Goal: Task Accomplishment & Management: Manage account settings

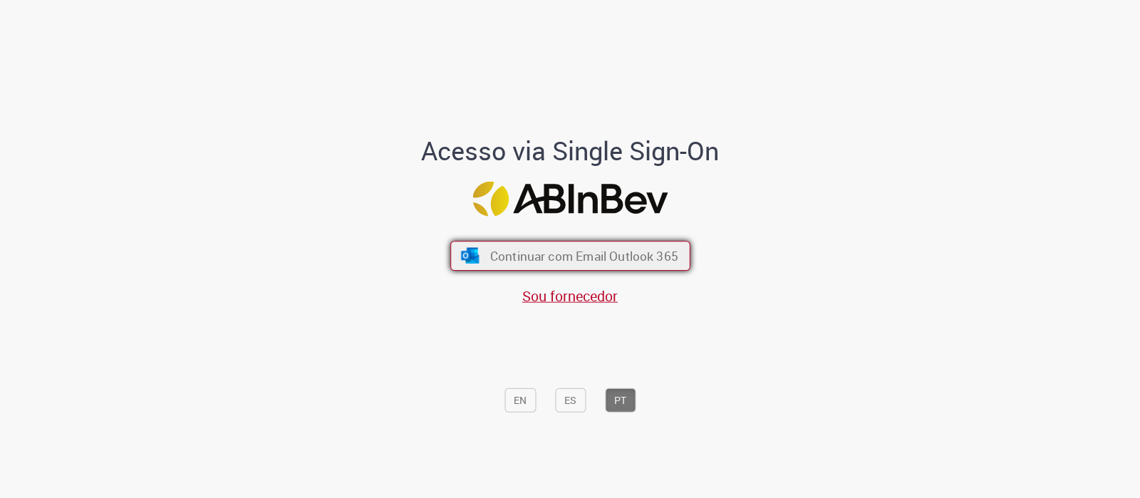
click at [531, 252] on span "Continuar com Email Outlook 365" at bounding box center [583, 256] width 188 height 16
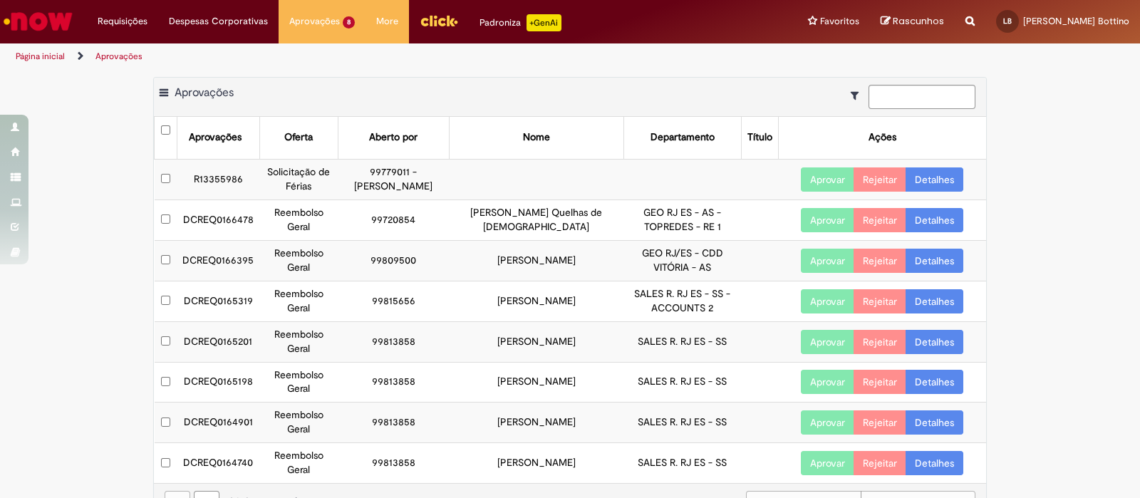
scroll to position [19, 0]
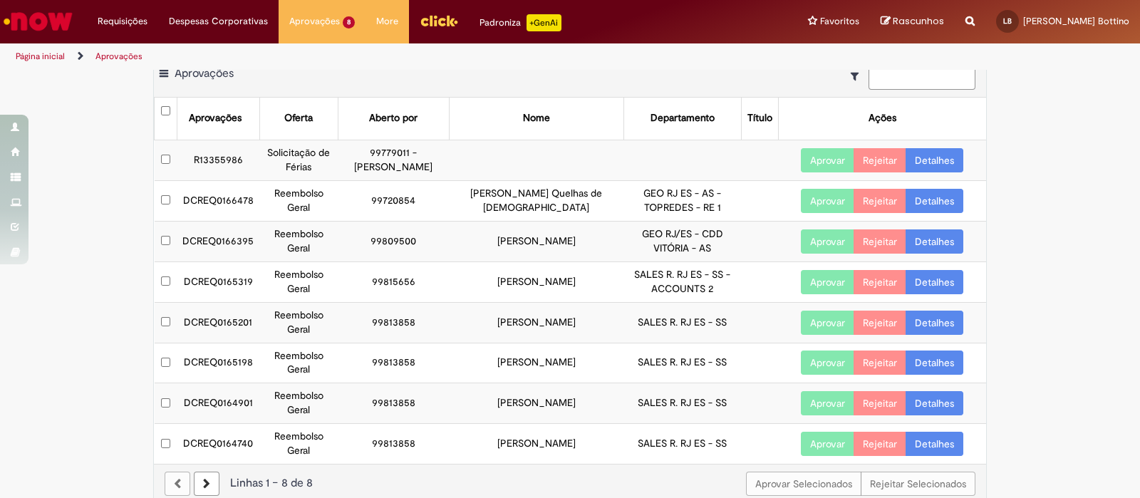
click at [224, 314] on td "DCREQ0165201" at bounding box center [218, 322] width 83 height 41
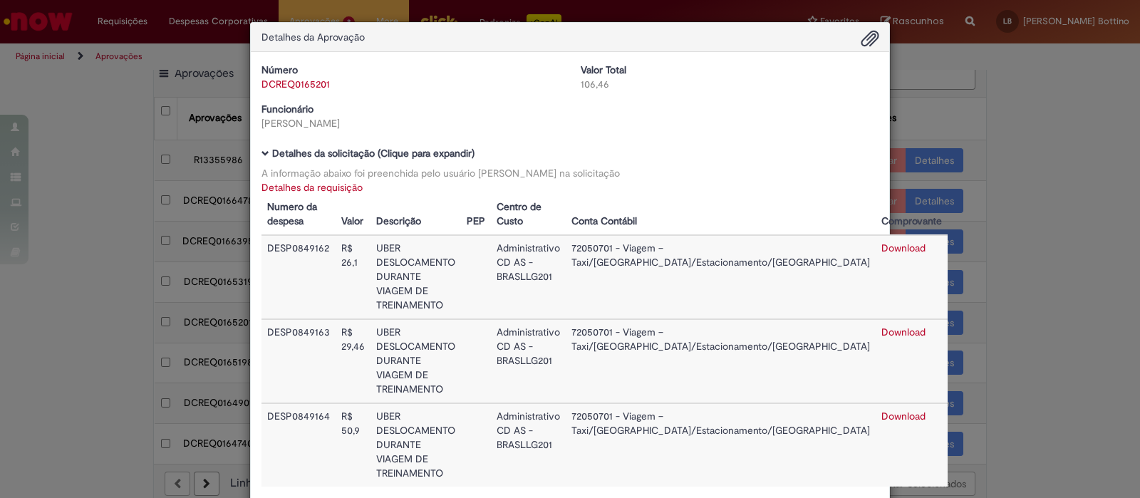
click at [224, 314] on div "Detalhes da Aprovação Número DCREQ0165201 Valor Total 106,46 Funcionário [PERSO…" at bounding box center [570, 249] width 1140 height 498
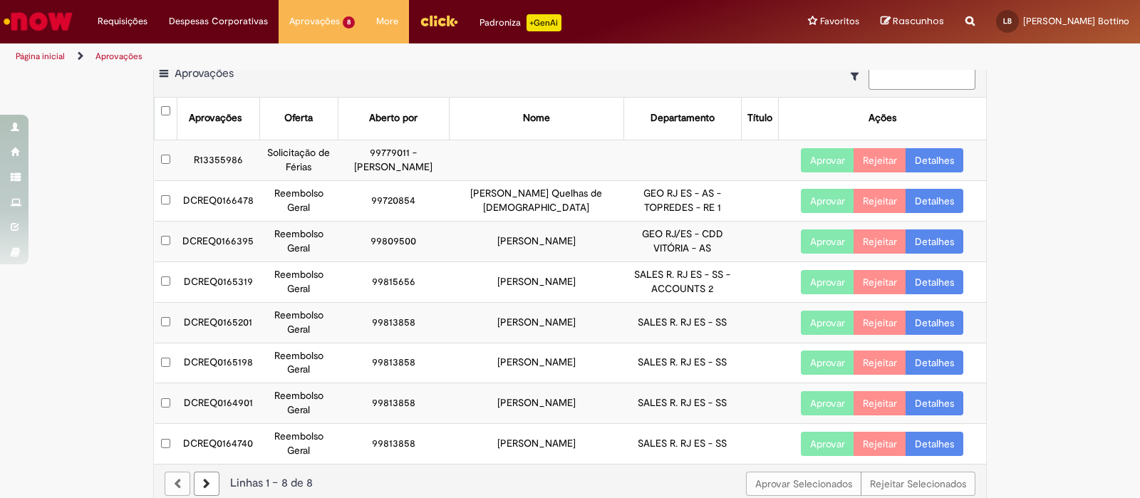
click at [837, 317] on button "Aprovar" at bounding box center [827, 323] width 53 height 24
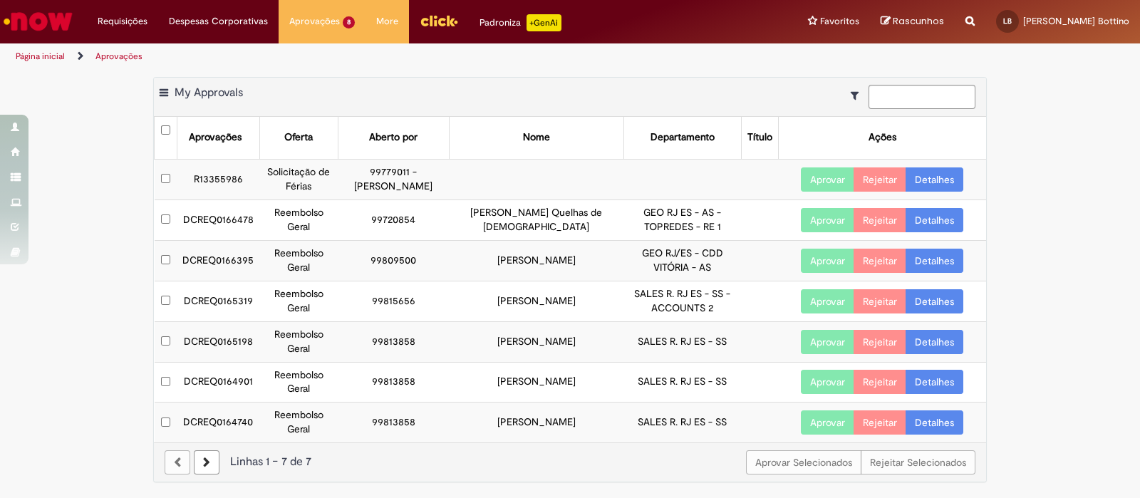
scroll to position [0, 0]
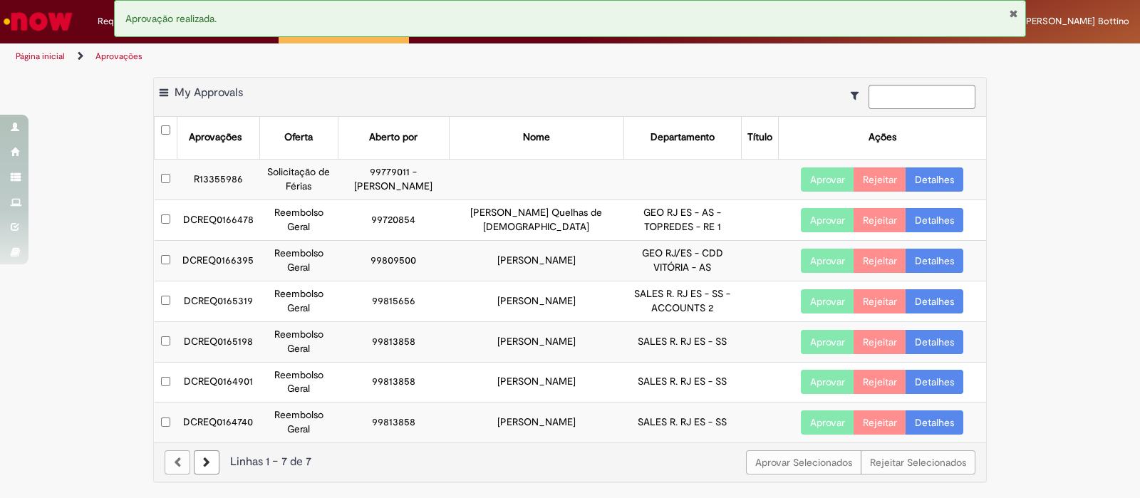
click at [227, 340] on td "DCREQ0165198" at bounding box center [218, 341] width 83 height 41
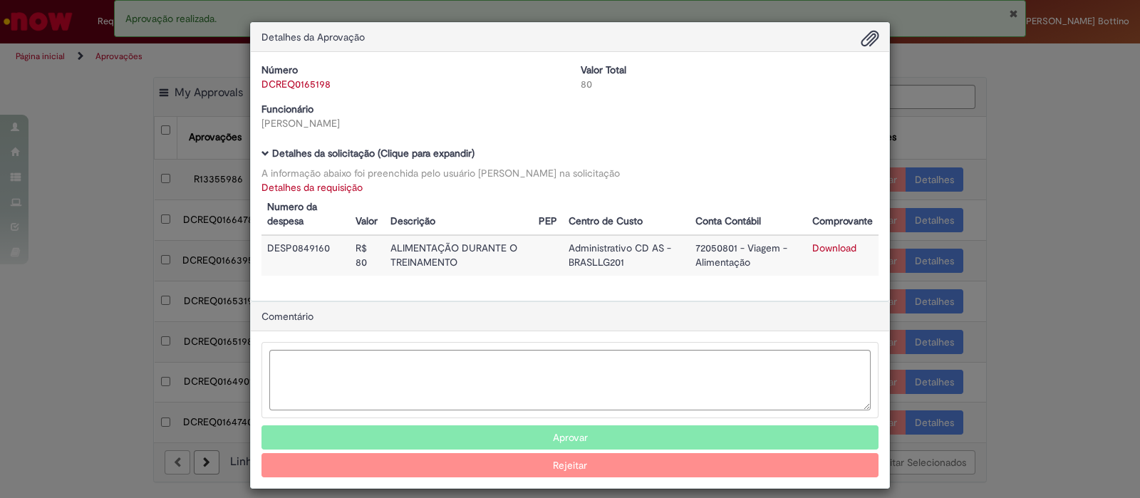
click at [1030, 295] on div "Detalhes da Aprovação Número DCREQ0165198 Valor Total 80 Funcionário [PERSON_NA…" at bounding box center [570, 249] width 1140 height 498
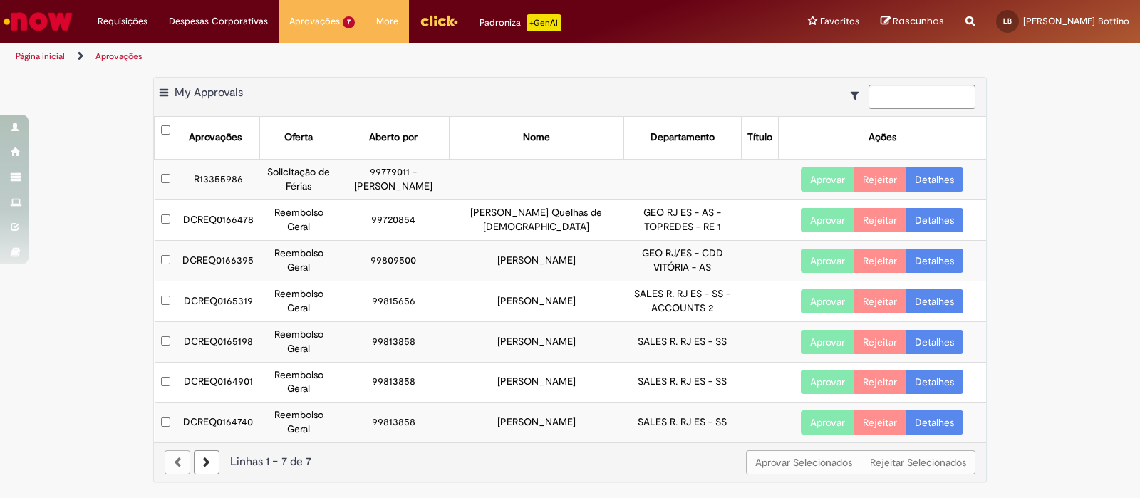
click at [823, 341] on button "Aprovar" at bounding box center [827, 342] width 53 height 24
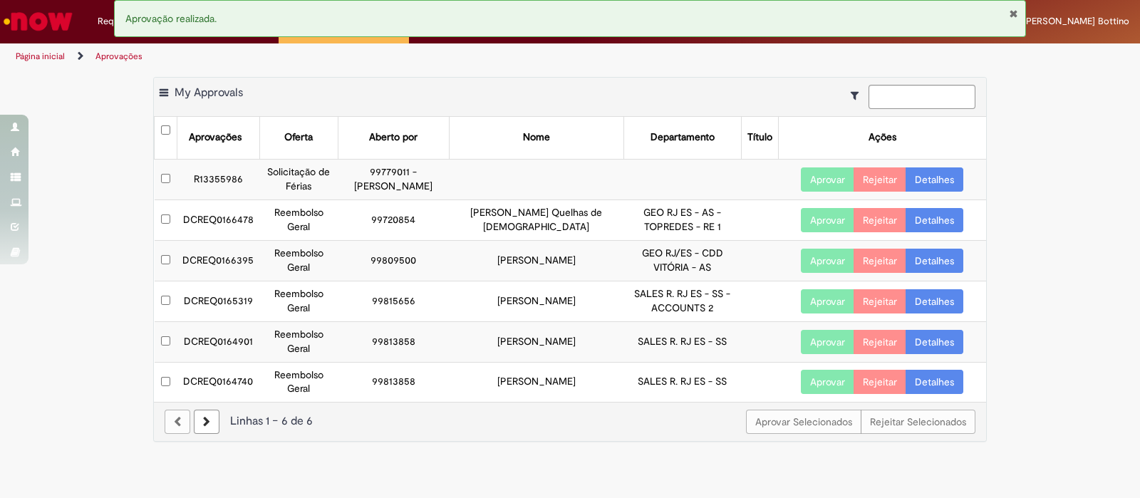
click at [232, 338] on td "DCREQ0164901" at bounding box center [218, 341] width 83 height 41
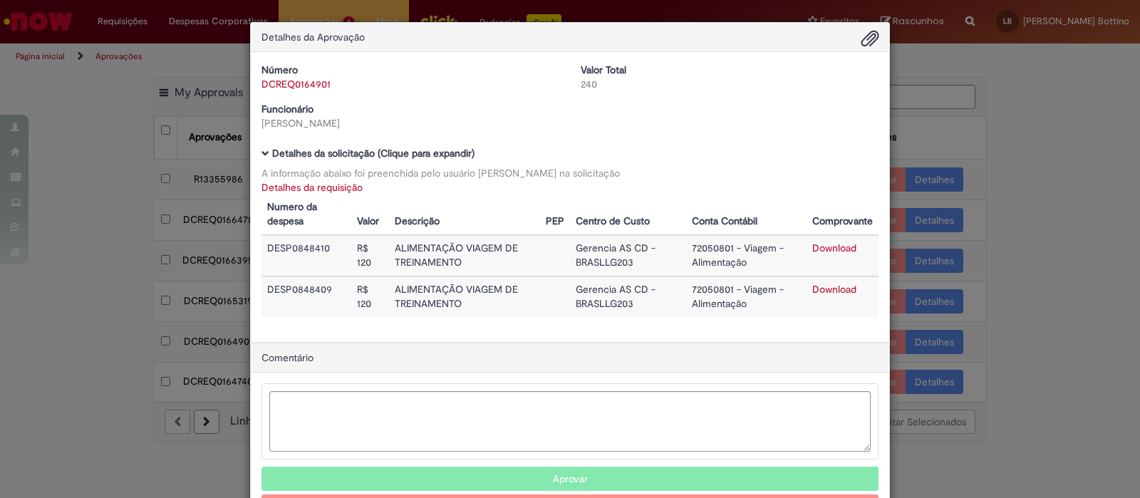
click at [1040, 356] on div "Detalhes da Aprovação Número DCREQ0164901 Valor Total 240 Funcionário [PERSON_N…" at bounding box center [570, 249] width 1140 height 498
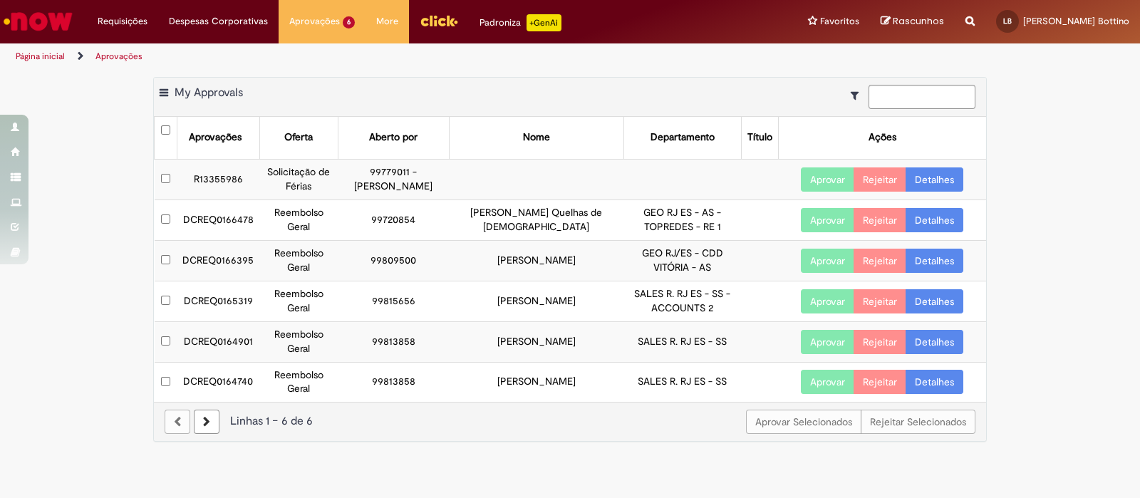
click at [232, 339] on td "DCREQ0164901" at bounding box center [218, 341] width 83 height 41
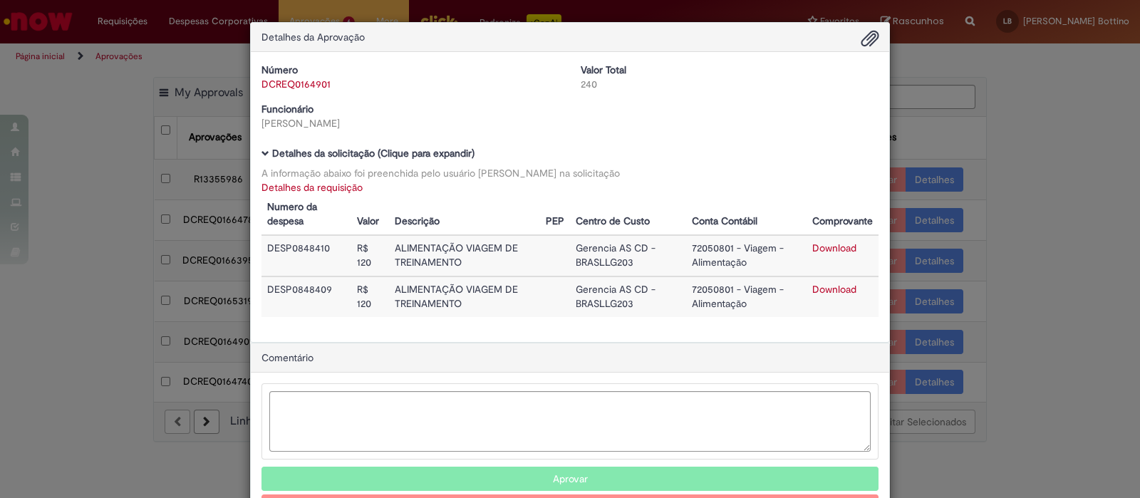
click at [1001, 323] on div "Detalhes da Aprovação Número DCREQ0164901 Valor Total 240 Funcionário [PERSON_N…" at bounding box center [570, 249] width 1140 height 498
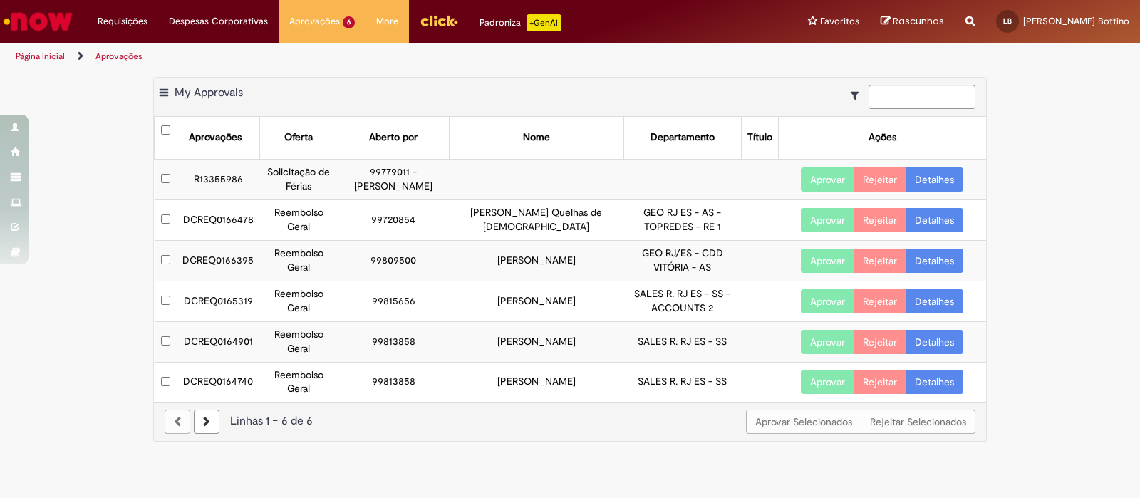
click at [819, 336] on button "Aprovar" at bounding box center [827, 342] width 53 height 24
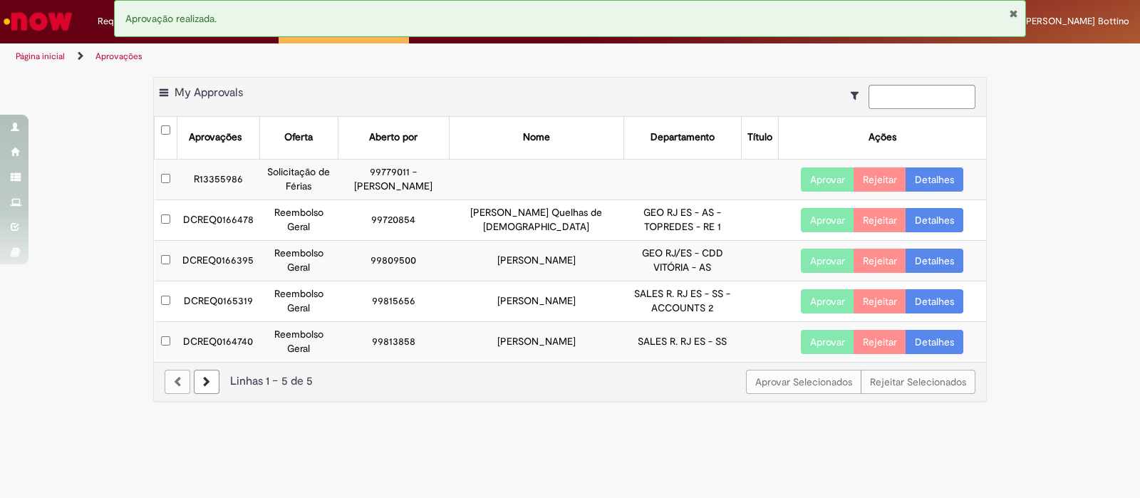
click at [244, 301] on td "DCREQ0165319" at bounding box center [218, 301] width 83 height 41
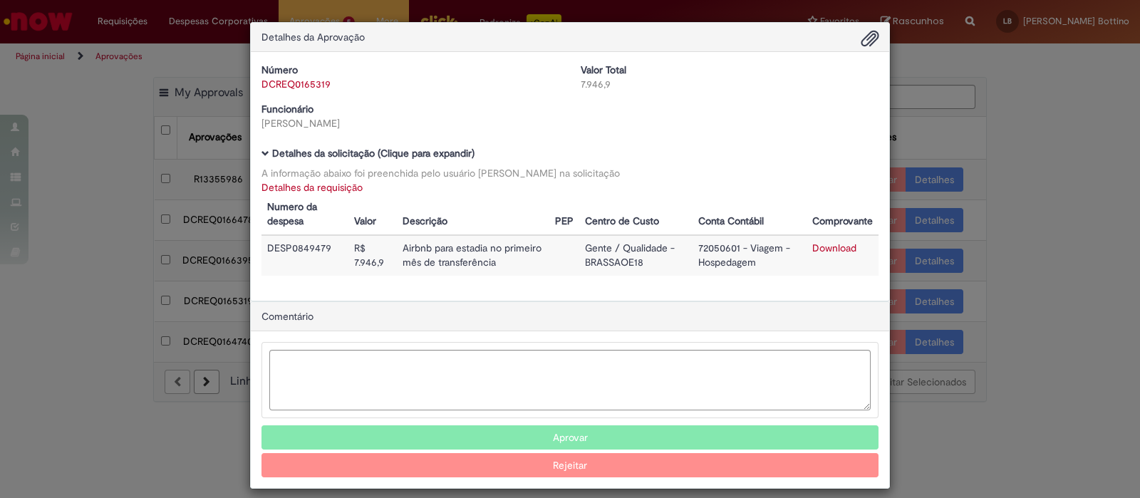
click at [113, 240] on div "Detalhes da Aprovação Número DCREQ0165319 Valor Total 7.946,9 Funcionário [PERS…" at bounding box center [570, 249] width 1140 height 498
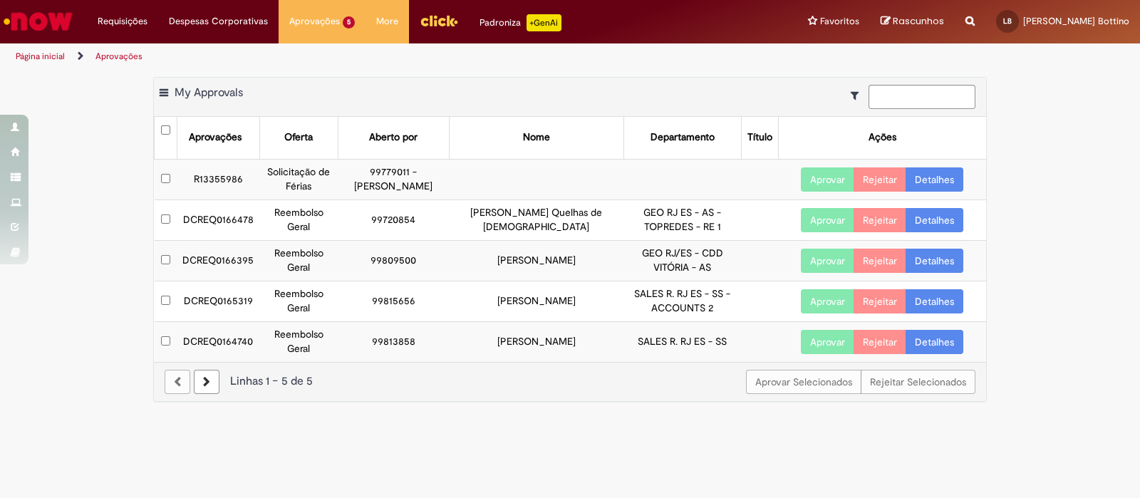
click at [226, 338] on td "DCREQ0164740" at bounding box center [218, 341] width 83 height 40
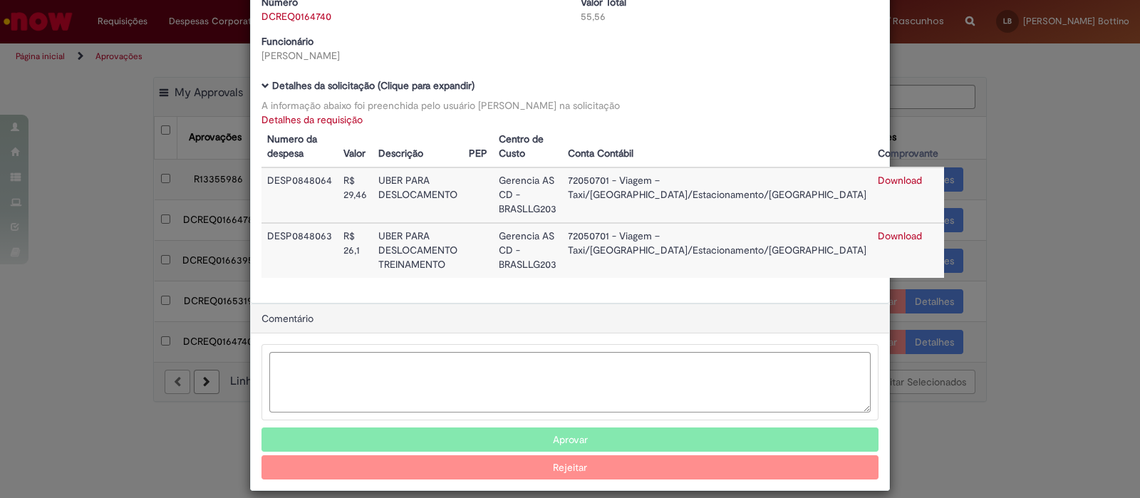
click at [692, 427] on button "Aprovar" at bounding box center [569, 439] width 617 height 24
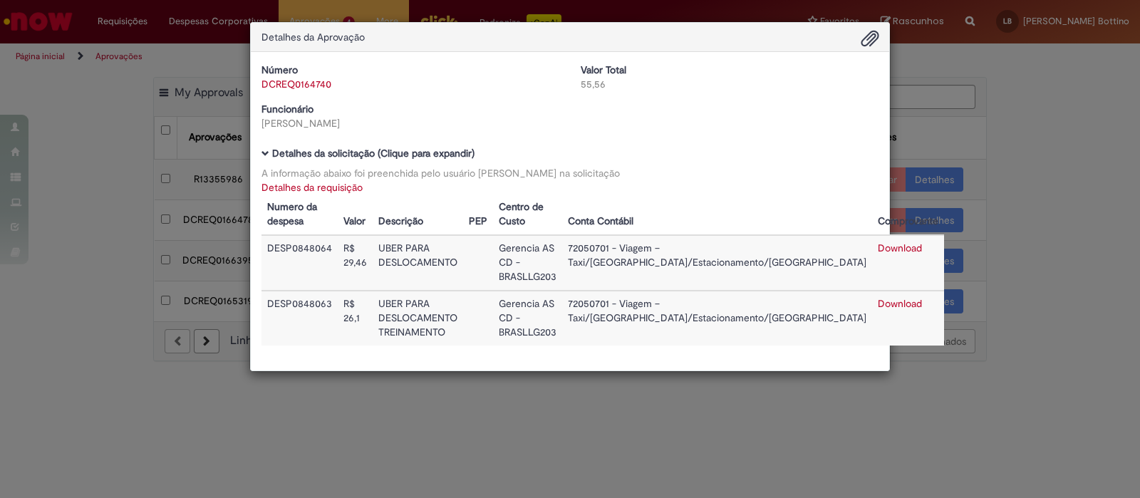
click at [698, 413] on div "Detalhes da Aprovação Número DCREQ0164740 Valor Total 55,56 Funcionário [PERSON…" at bounding box center [570, 249] width 1140 height 498
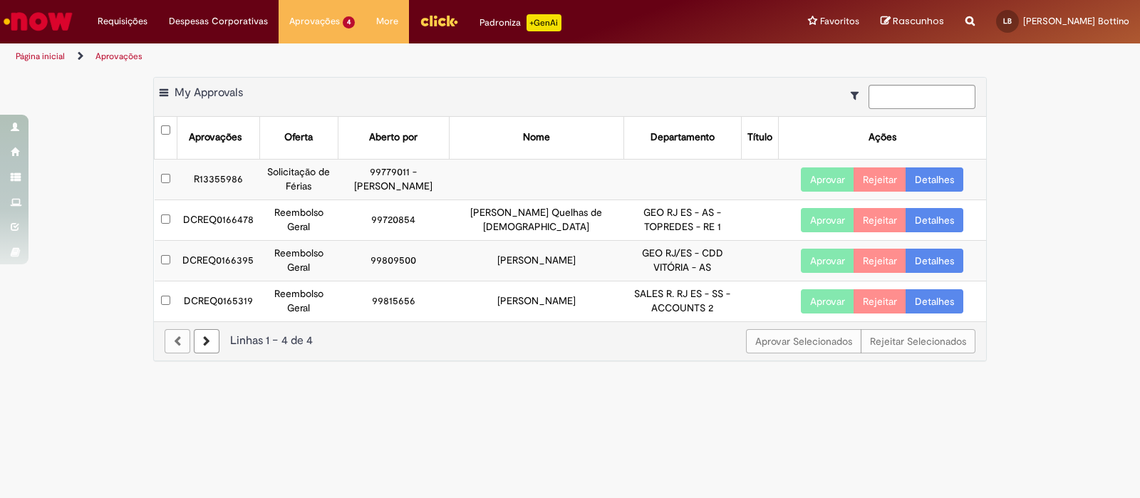
click at [218, 251] on td "DCREQ0166395" at bounding box center [218, 260] width 83 height 41
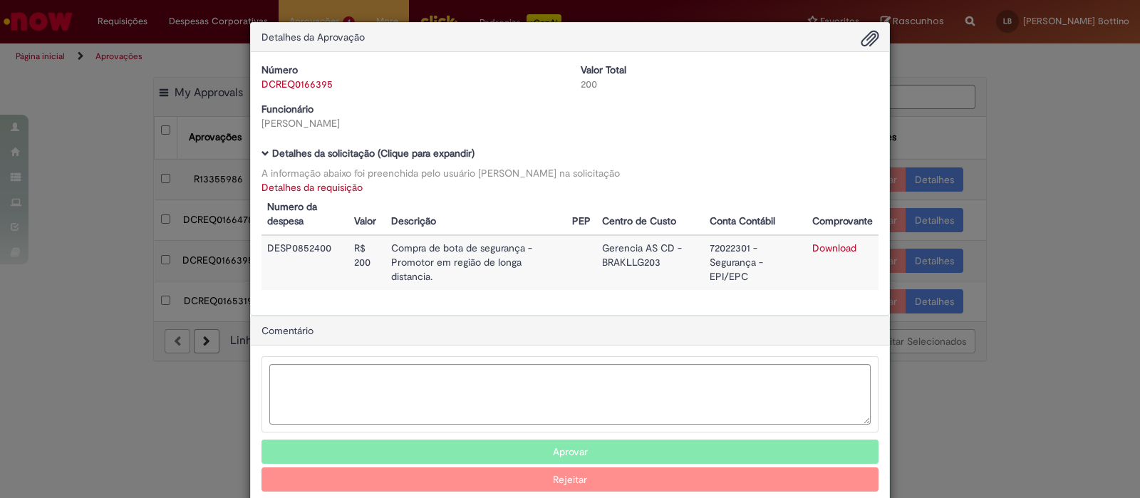
click at [106, 244] on div "Detalhes da Aprovação Número DCREQ0166395 Valor Total 200 Funcionário [PERSON_N…" at bounding box center [570, 249] width 1140 height 498
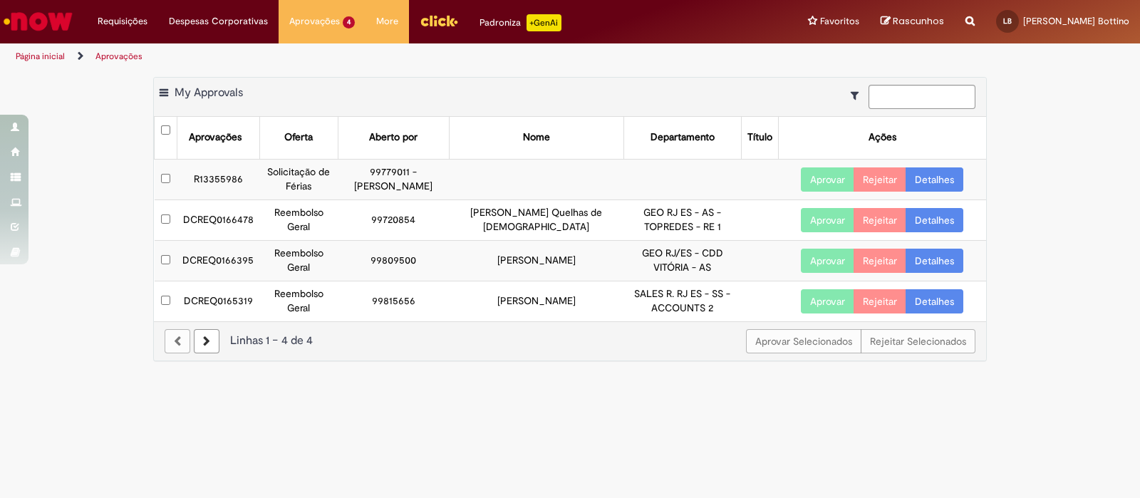
click at [242, 209] on td "DCREQ0166478" at bounding box center [218, 219] width 83 height 41
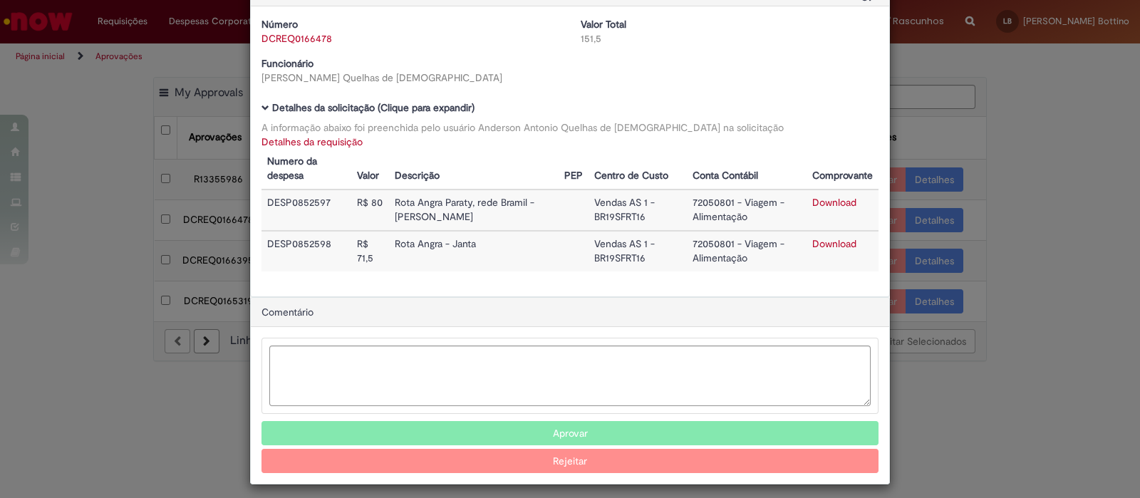
scroll to position [53, 0]
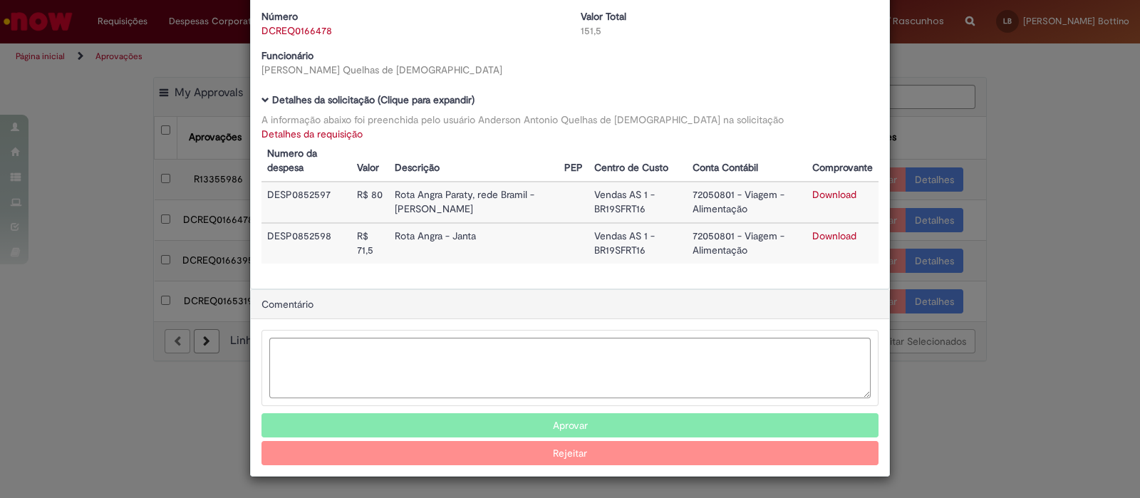
click at [606, 423] on button "Aprovar" at bounding box center [569, 425] width 617 height 24
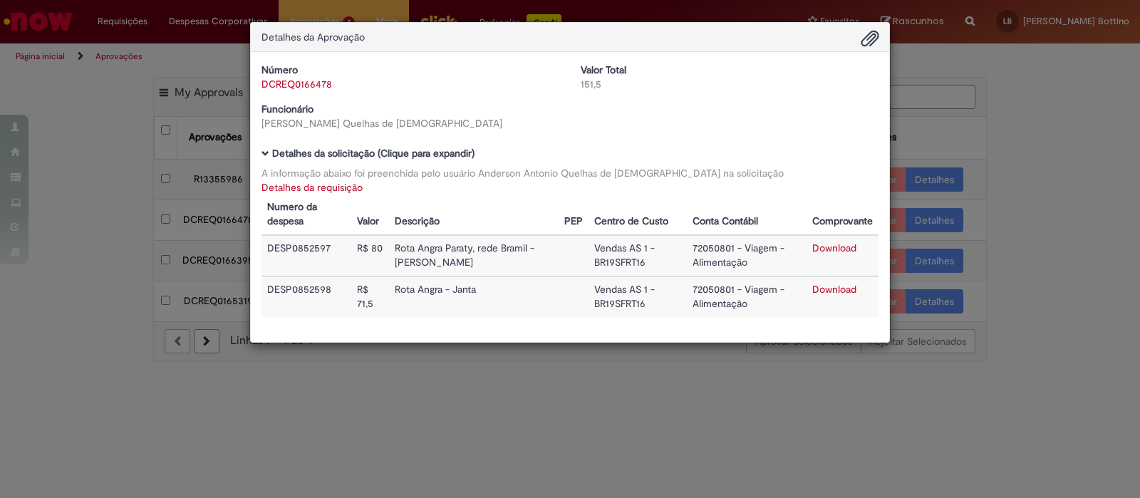
scroll to position [0, 0]
click at [606, 423] on div "Detalhes da Aprovação Número DCREQ0166478 Valor Total 151,5 Funcionário Anderso…" at bounding box center [570, 249] width 1140 height 498
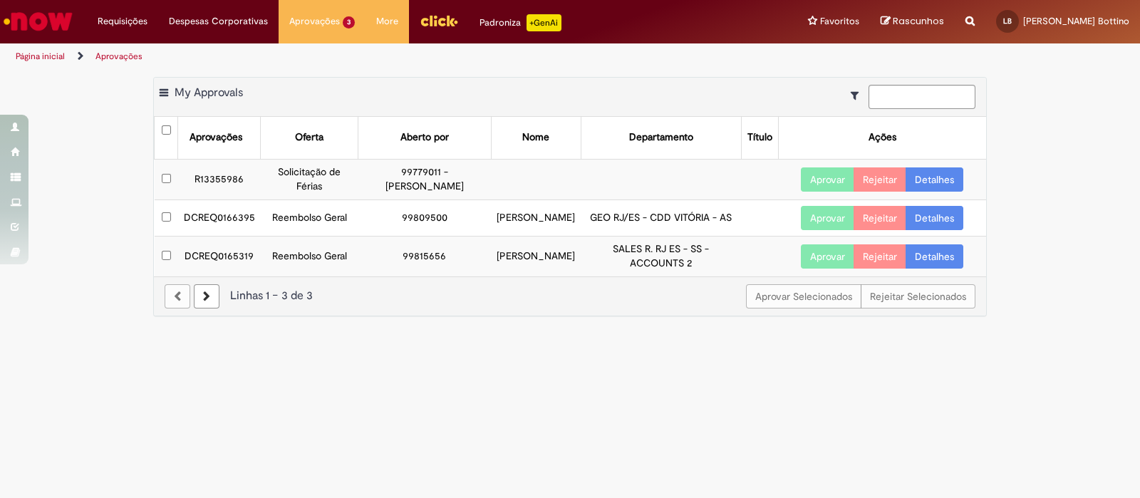
click at [201, 217] on td "DCREQ0166395" at bounding box center [219, 217] width 83 height 36
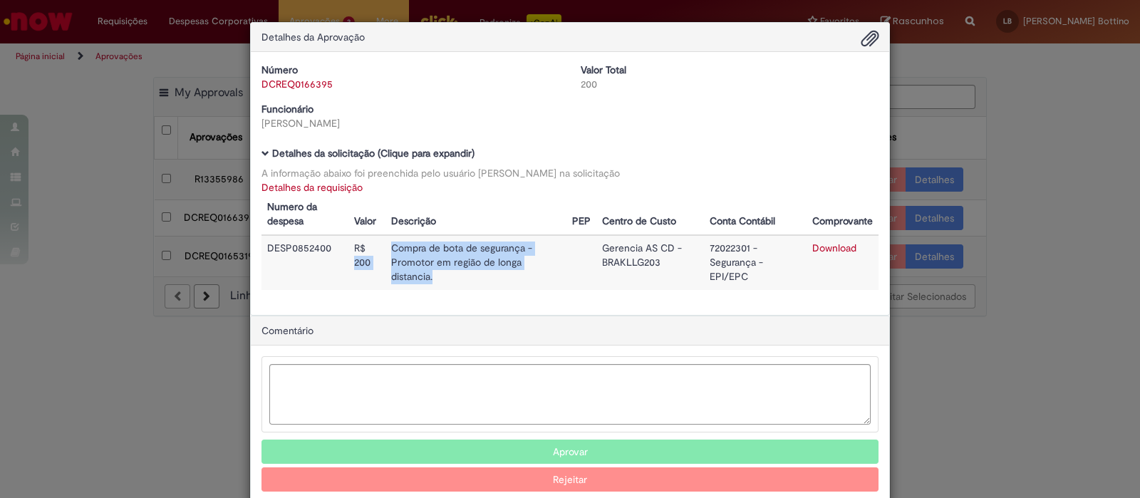
drag, startPoint x: 342, startPoint y: 266, endPoint x: 555, endPoint y: 286, distance: 214.0
click at [555, 286] on tr "DESP0852400 R$ 200 Compra de bota de segurança - Promotor em região de longa di…" at bounding box center [569, 262] width 617 height 55
click at [555, 286] on td "Compra de bota de segurança - Promotor em região de longa distancia." at bounding box center [475, 262] width 181 height 55
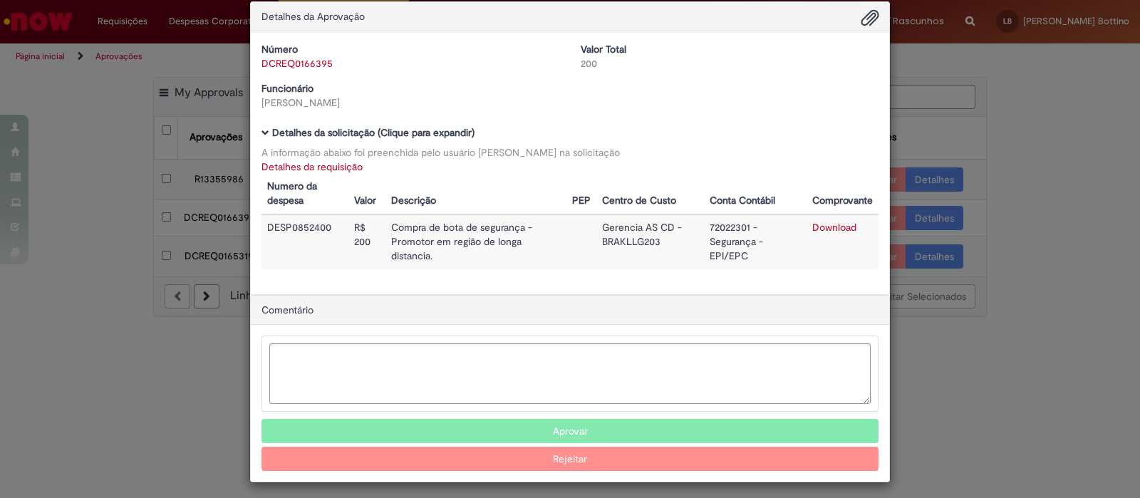
scroll to position [21, 0]
click at [1007, 377] on div "Detalhes da Aprovação Número DCREQ0166395 Valor Total 200 Funcionário [PERSON_N…" at bounding box center [570, 249] width 1140 height 498
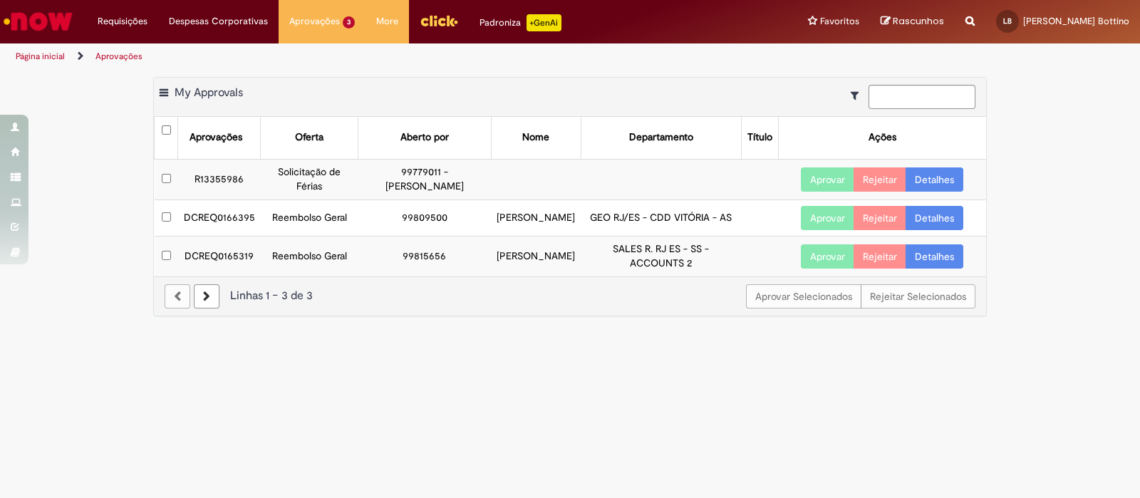
click at [234, 261] on td "DCREQ0165319" at bounding box center [219, 256] width 83 height 40
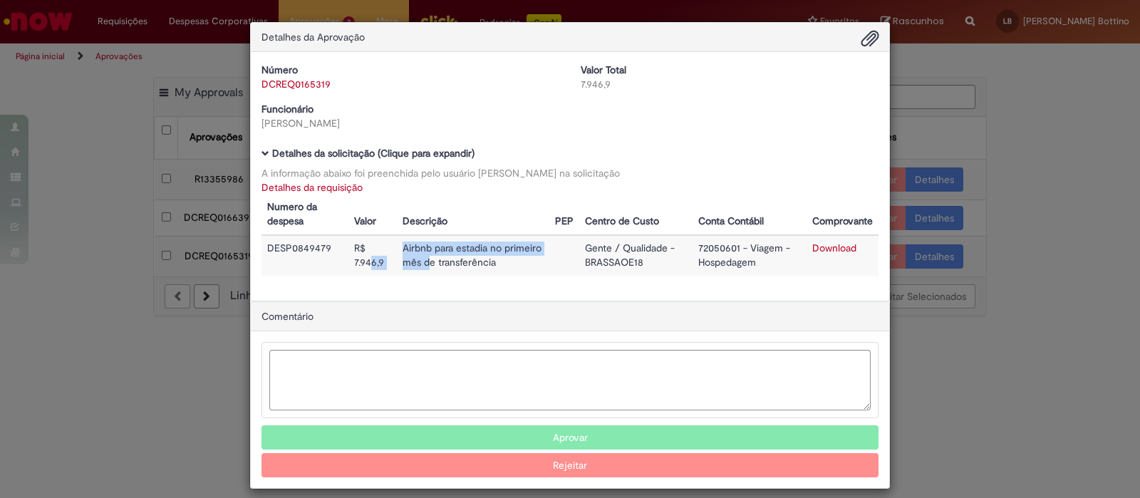
drag, startPoint x: 357, startPoint y: 256, endPoint x: 418, endPoint y: 269, distance: 62.6
click at [418, 269] on tr "DESP0849479 R$ 7.946,9 Airbnb para estadia no primeiro mês de transferência Gen…" at bounding box center [569, 255] width 617 height 41
drag, startPoint x: 346, startPoint y: 265, endPoint x: 402, endPoint y: 263, distance: 56.3
click at [402, 263] on tr "DESP0849479 R$ 7.946,9 Airbnb para estadia no primeiro mês de transferência Gen…" at bounding box center [569, 255] width 617 height 41
click at [402, 263] on td "Airbnb para estadia no primeiro mês de transferência" at bounding box center [473, 255] width 152 height 41
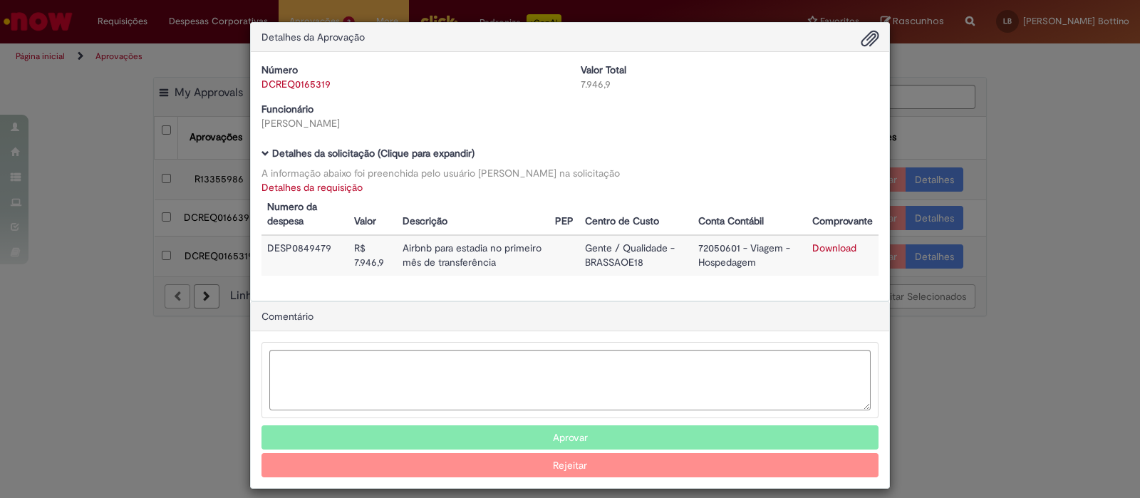
click at [982, 354] on div "Detalhes da Aprovação Número DCREQ0165319 Valor Total 7.946,9 Funcionário [PERS…" at bounding box center [570, 249] width 1140 height 498
